Goal: Task Accomplishment & Management: Use online tool/utility

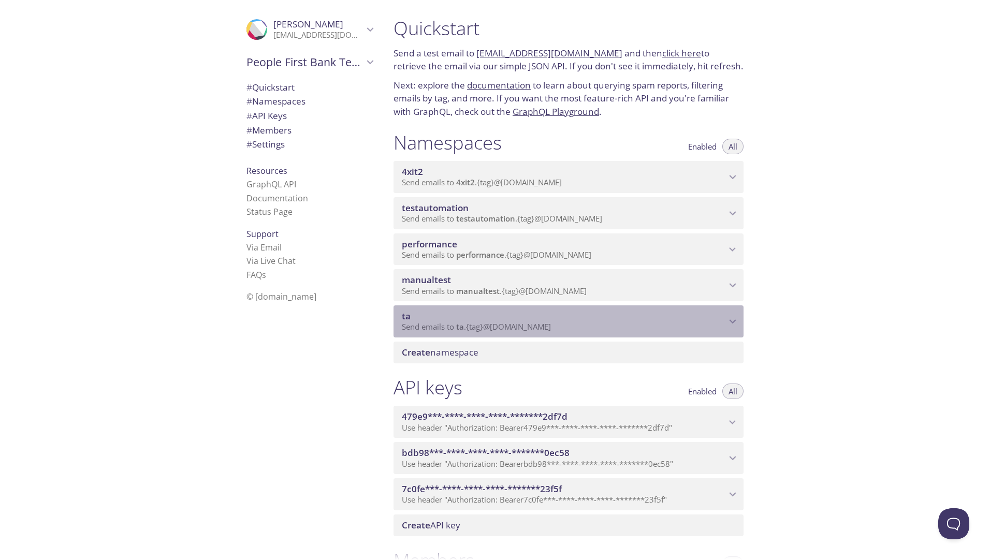
click at [622, 327] on p "Send emails to ta . {tag} @inbox.testmail.app" at bounding box center [564, 327] width 324 height 10
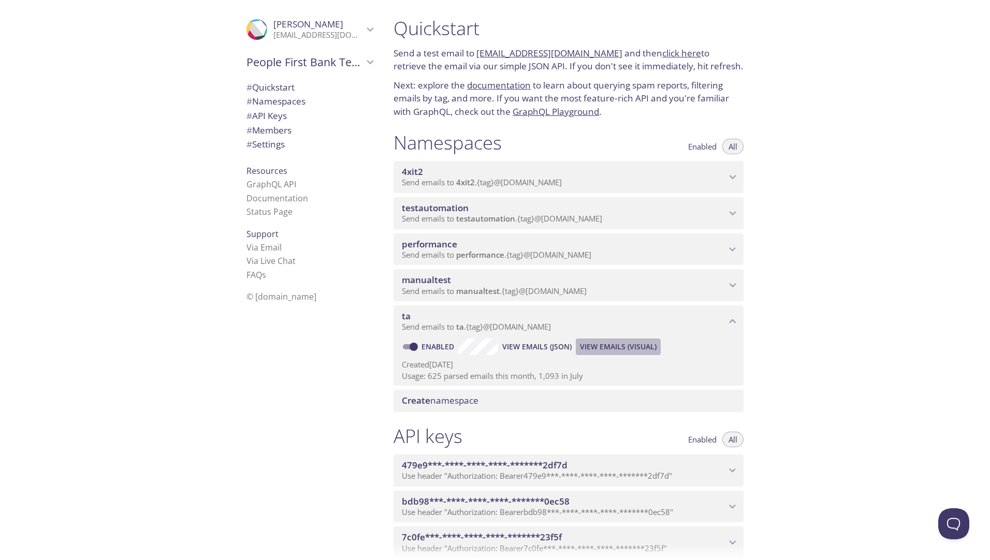
click at [620, 343] on span "View Emails (Visual)" at bounding box center [618, 347] width 77 height 12
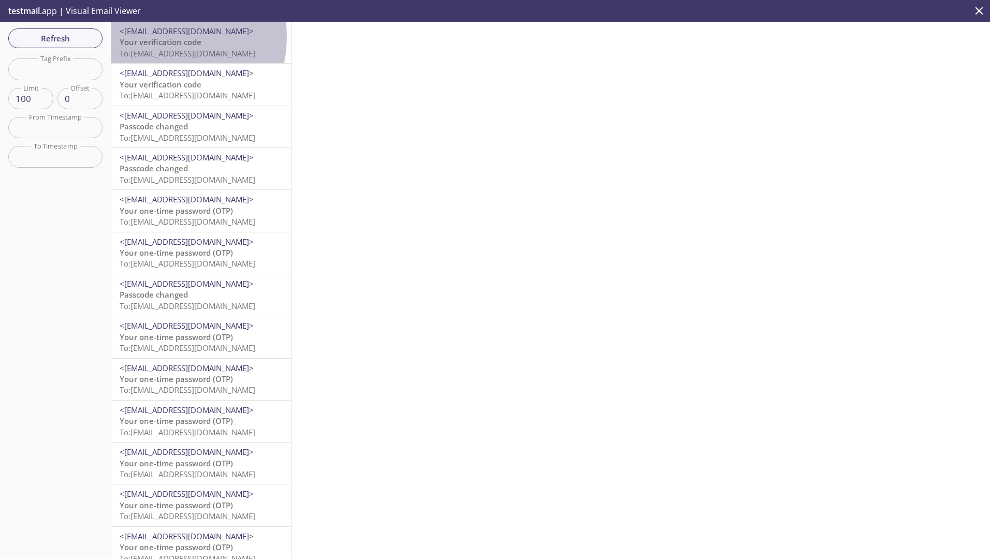
click at [163, 37] on span "Your verification code" at bounding box center [161, 42] width 82 height 10
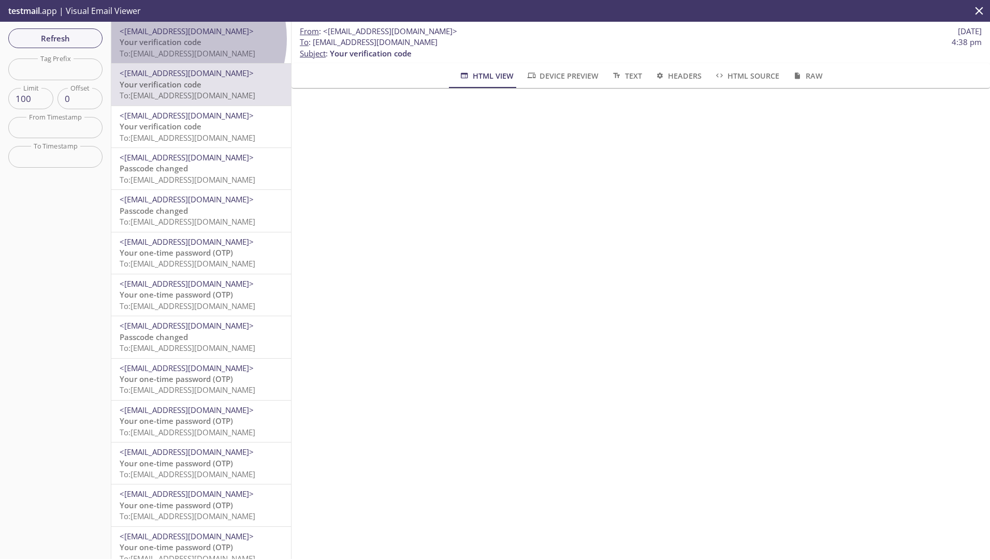
click at [178, 39] on span "Your verification code" at bounding box center [161, 42] width 82 height 10
